Goal: Register for event/course

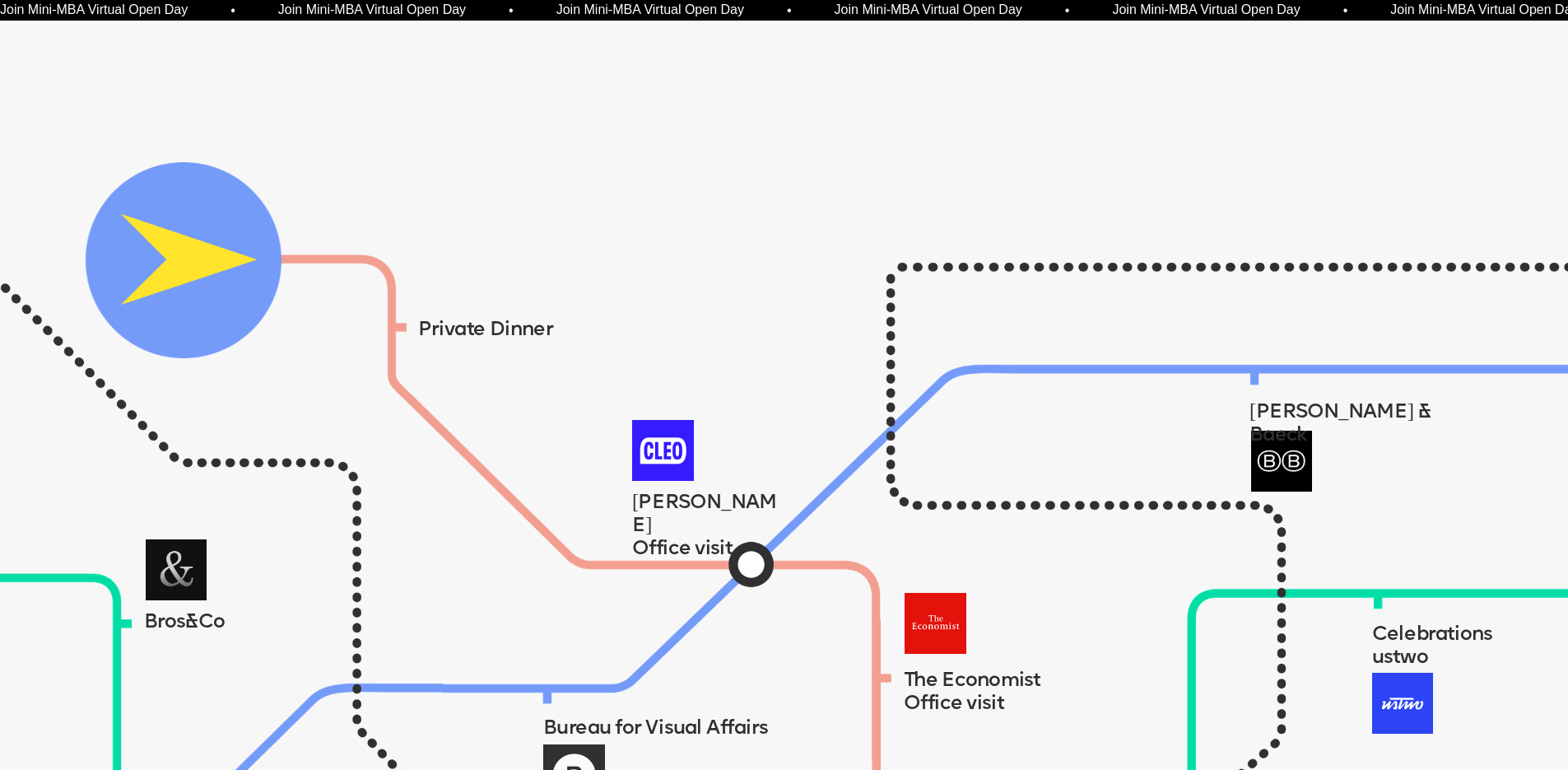
scroll to position [977, 0]
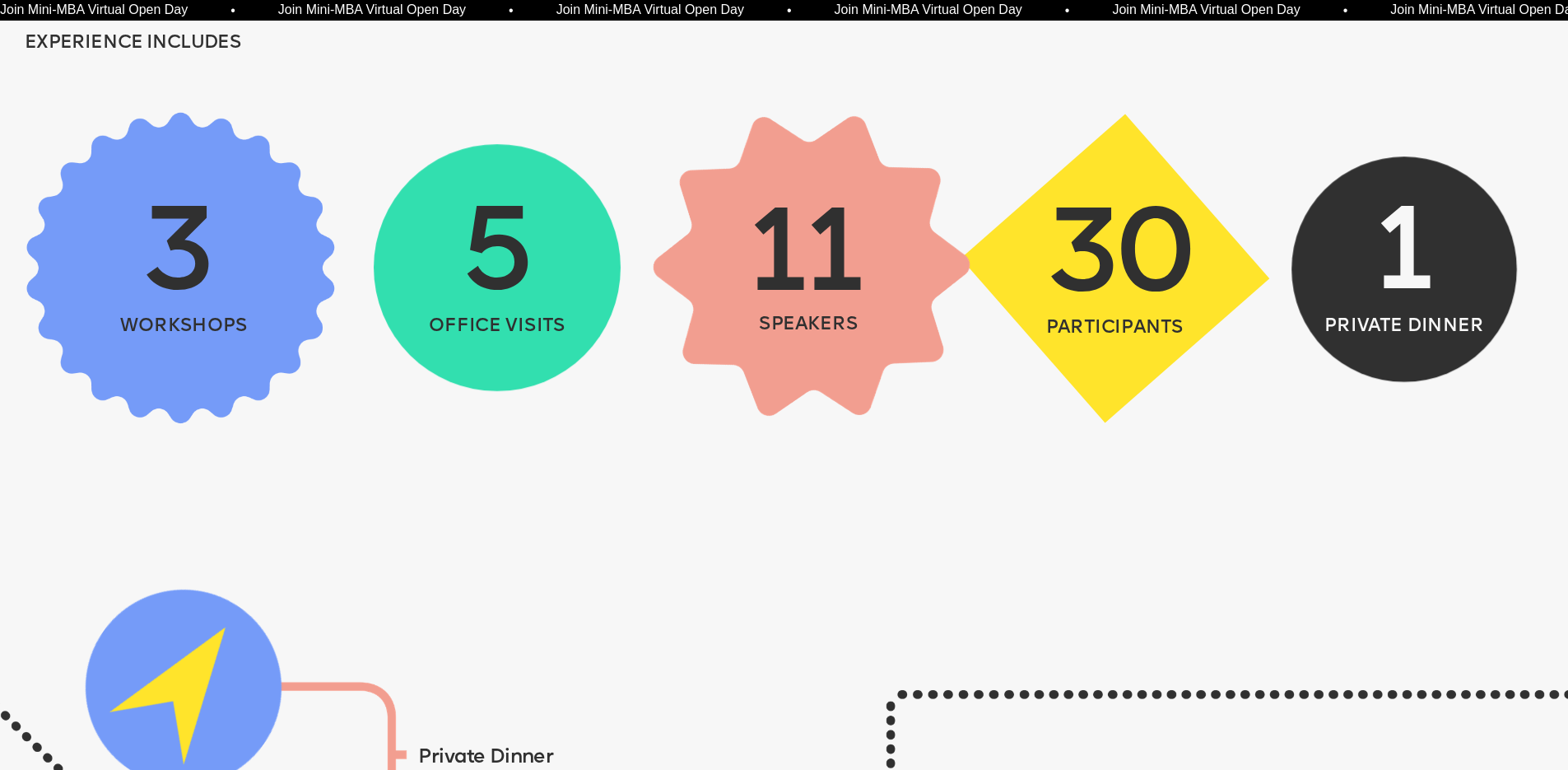
click at [749, 351] on img at bounding box center [811, 266] width 410 height 410
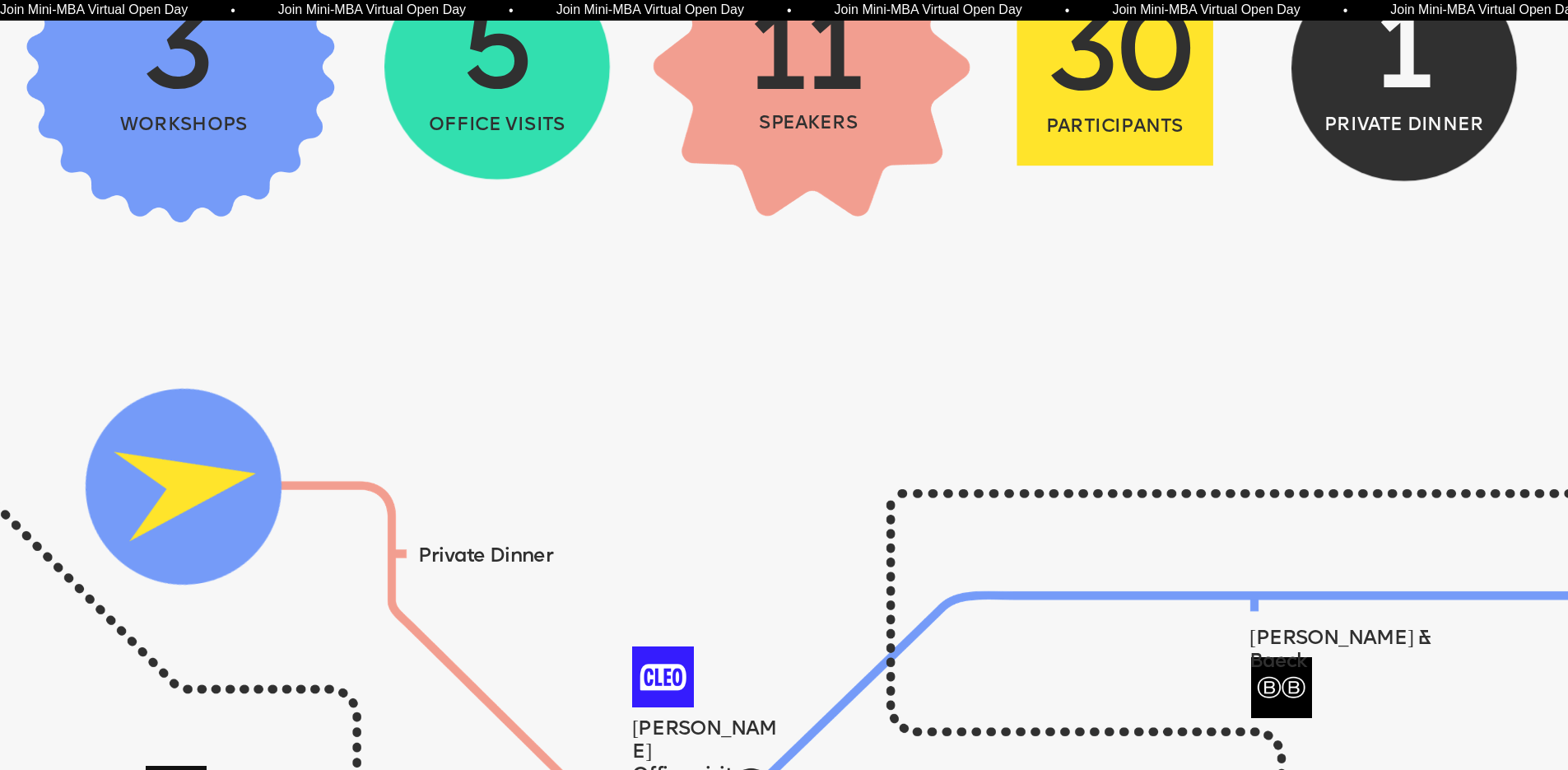
scroll to position [1544, 0]
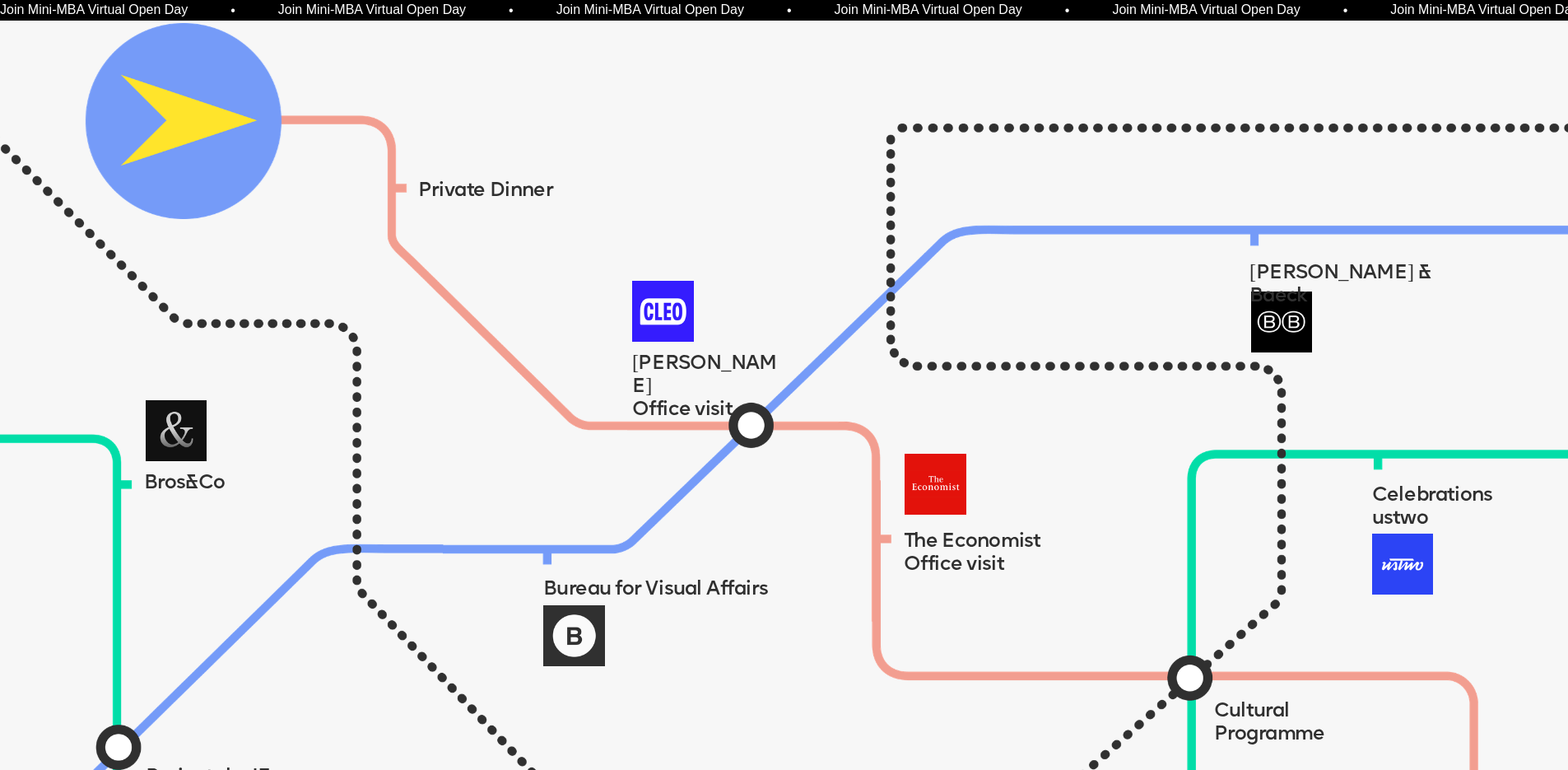
click at [658, 314] on img at bounding box center [662, 311] width 60 height 60
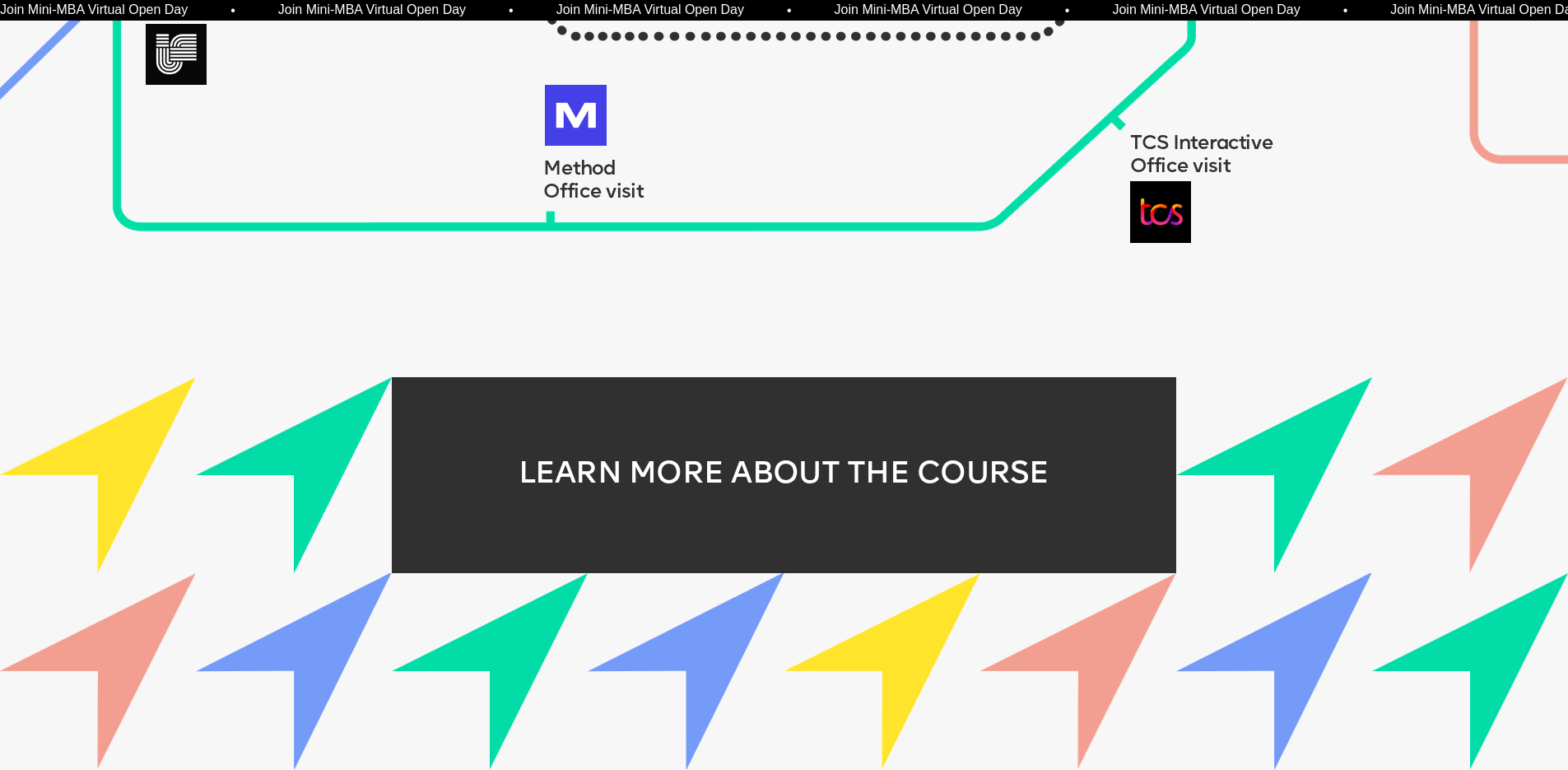
scroll to position [2317, 0]
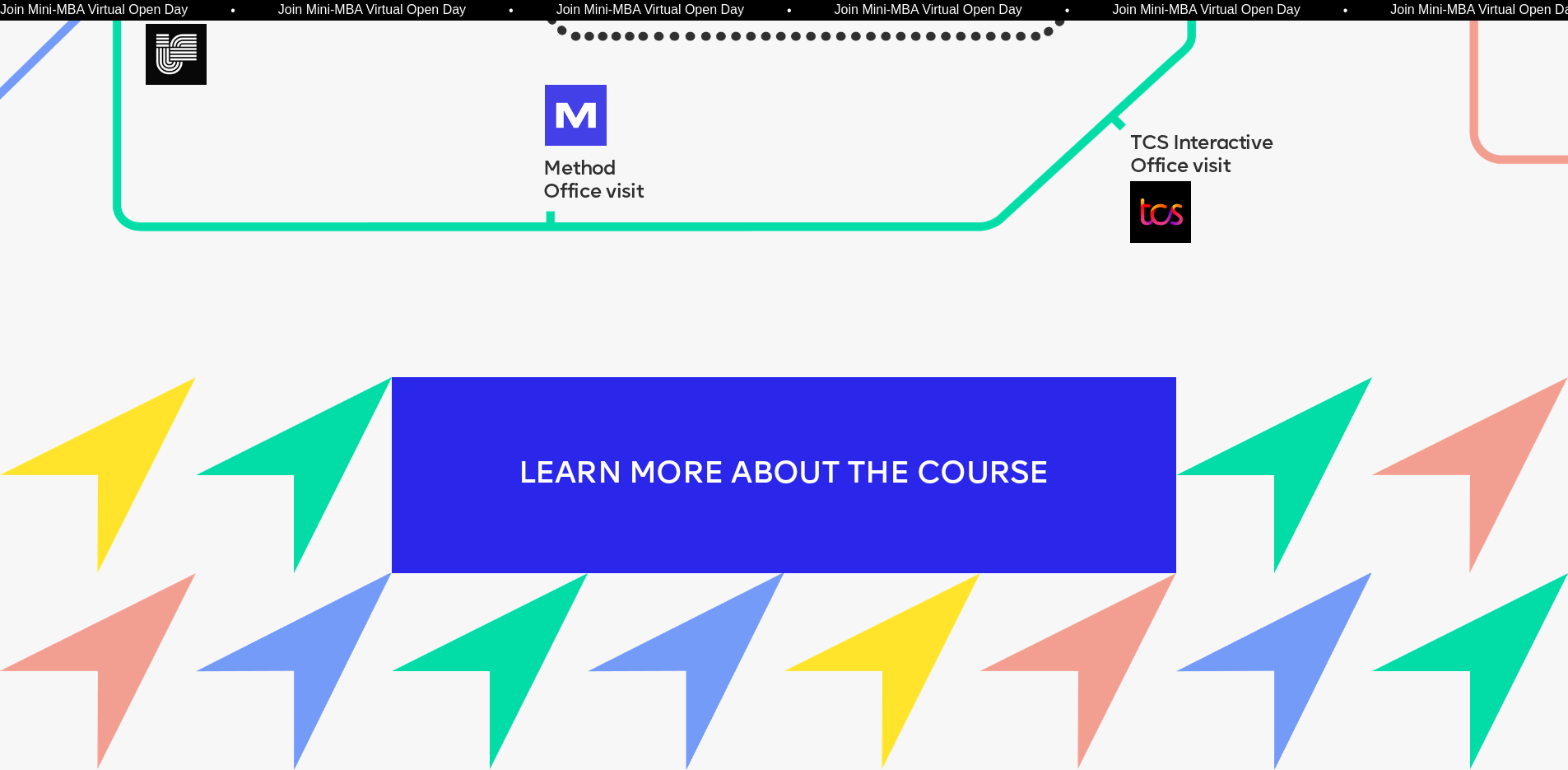
click at [854, 475] on div "LEARN MORE ABOUT THE COURSE" at bounding box center [784, 474] width 784 height 196
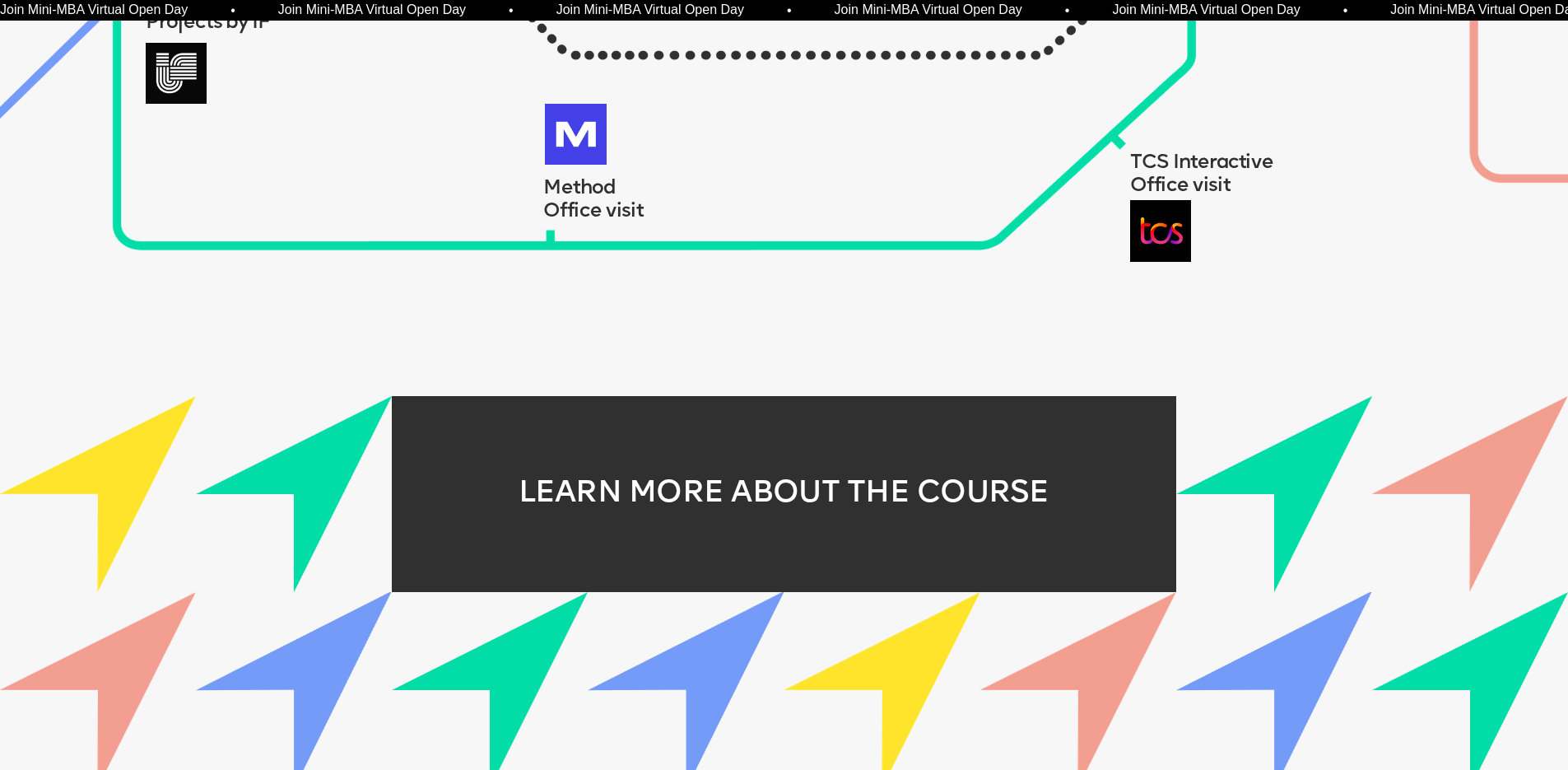
scroll to position [2295, 0]
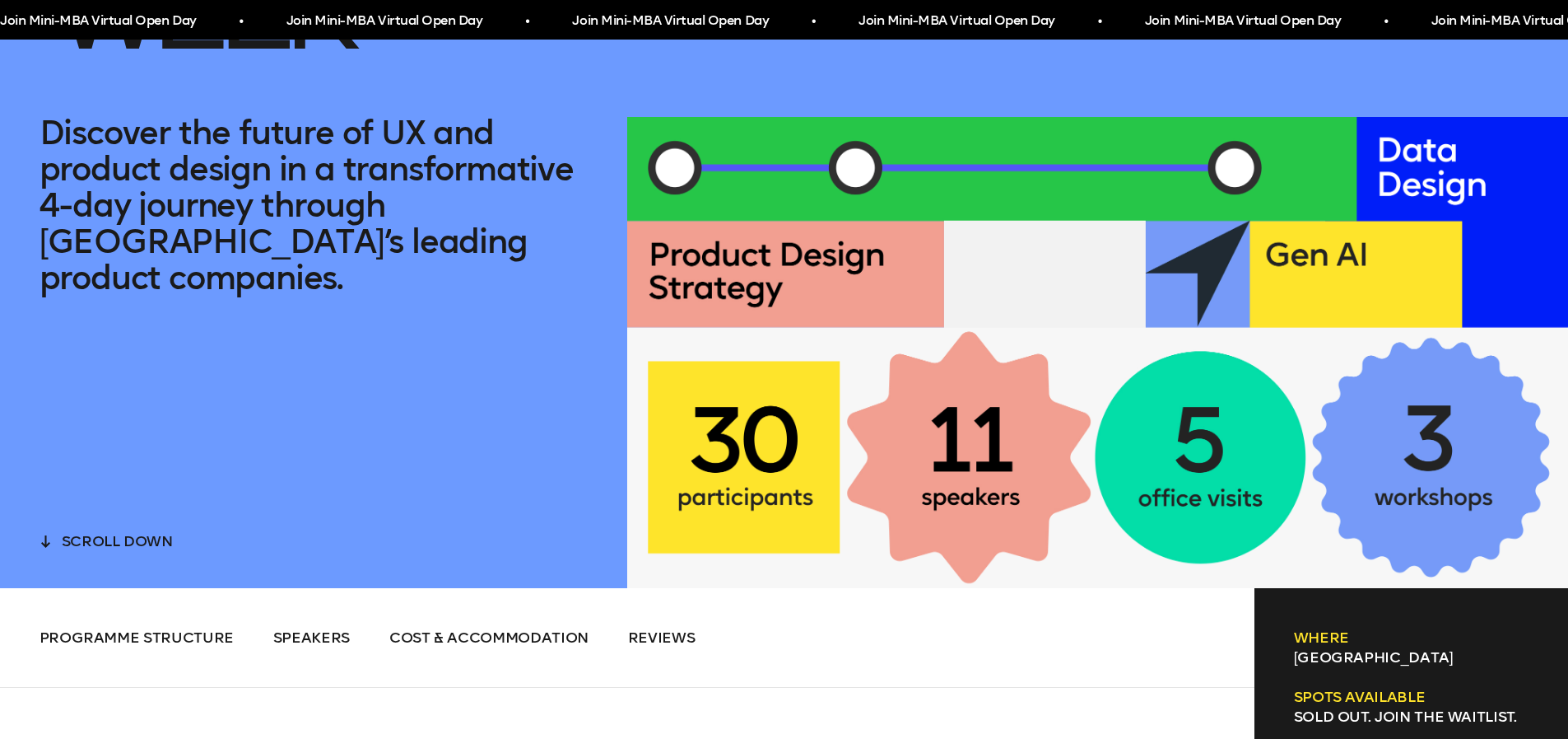
scroll to position [372, 0]
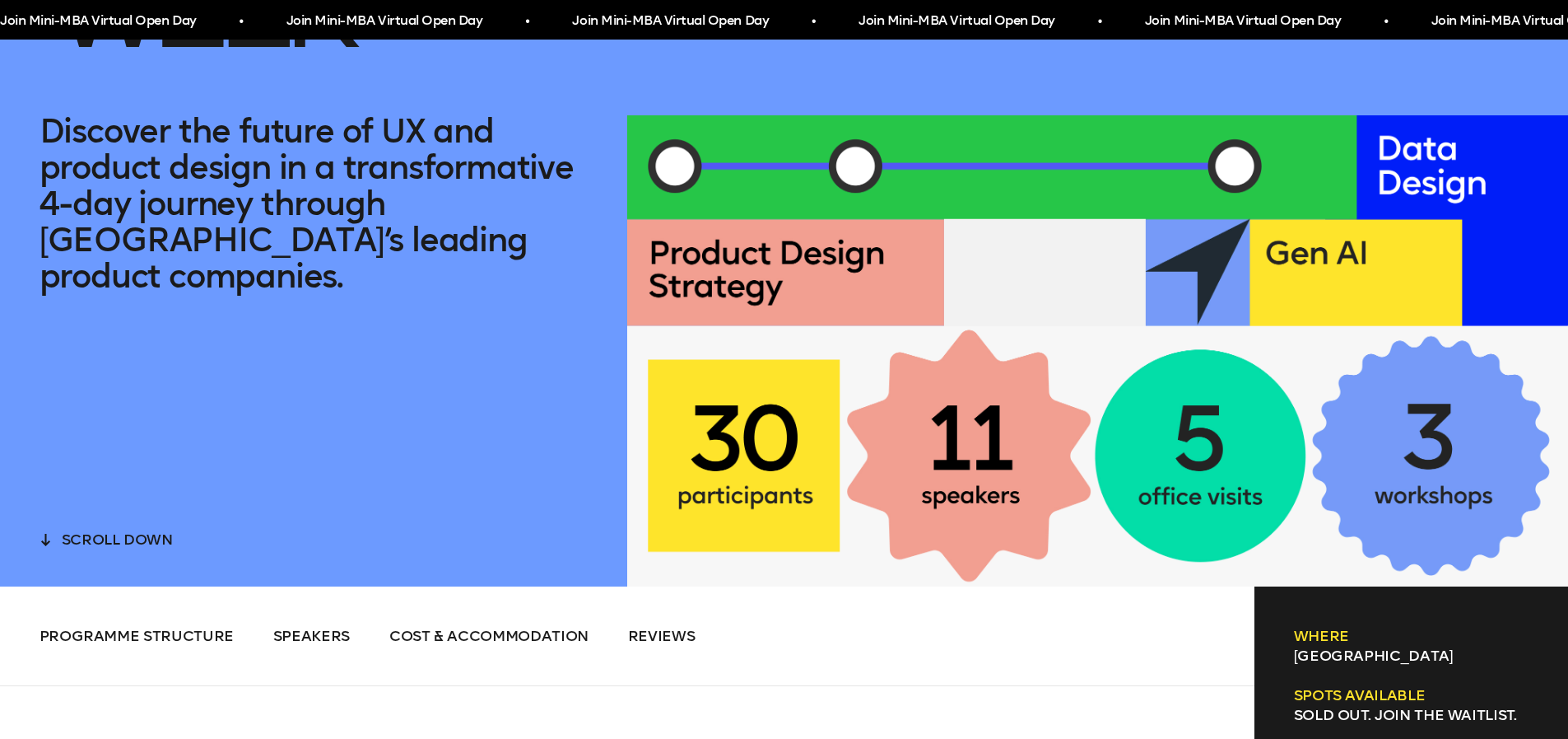
click at [979, 328] on div at bounding box center [1098, 351] width 941 height 471
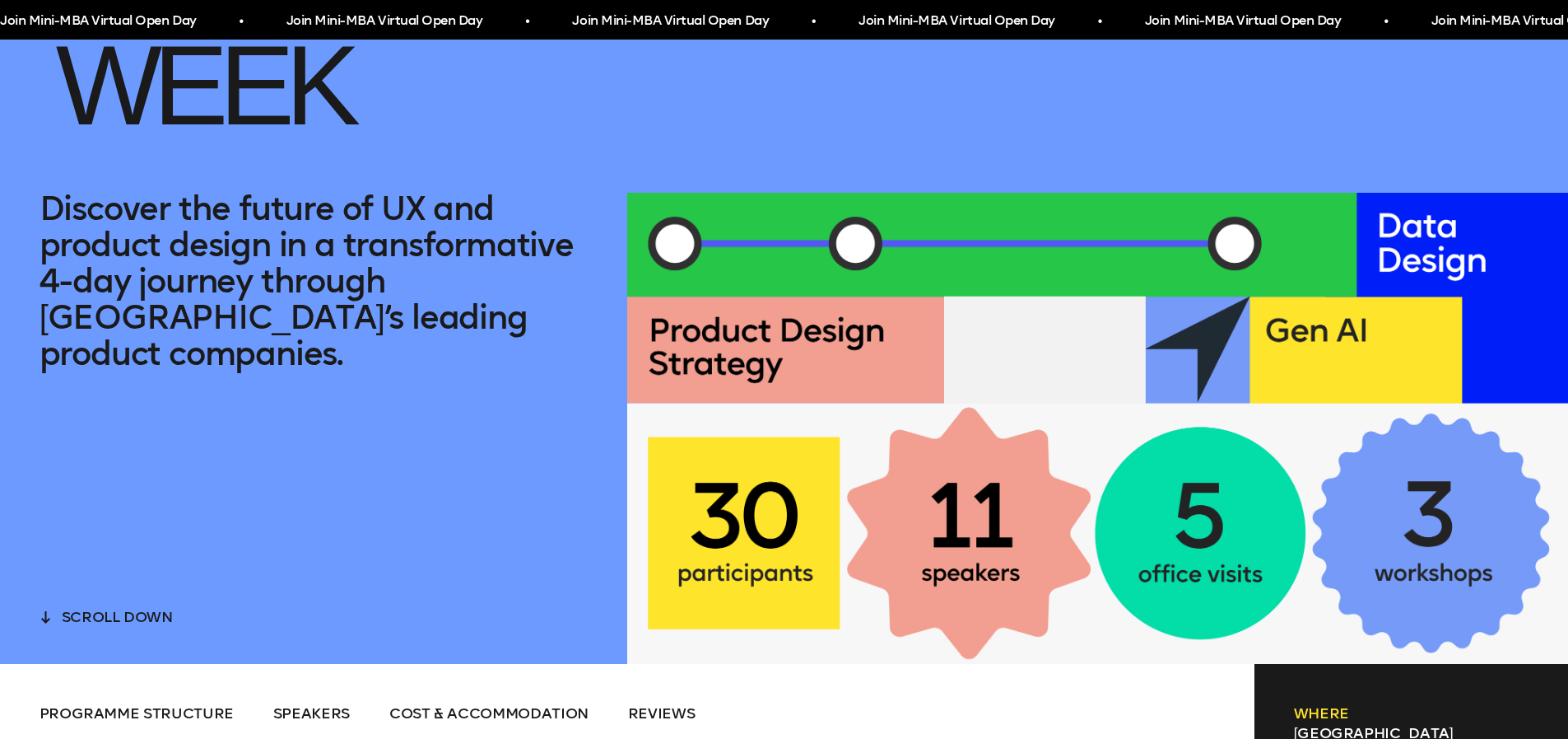
scroll to position [294, 0]
